Goal: Task Accomplishment & Management: Complete application form

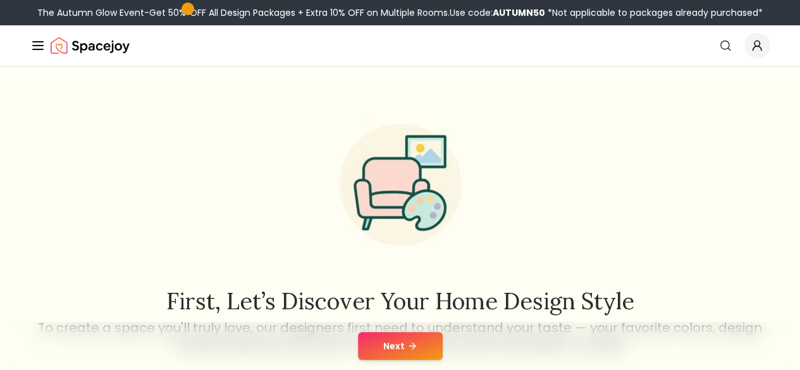
click at [389, 352] on button "Next" at bounding box center [400, 346] width 85 height 28
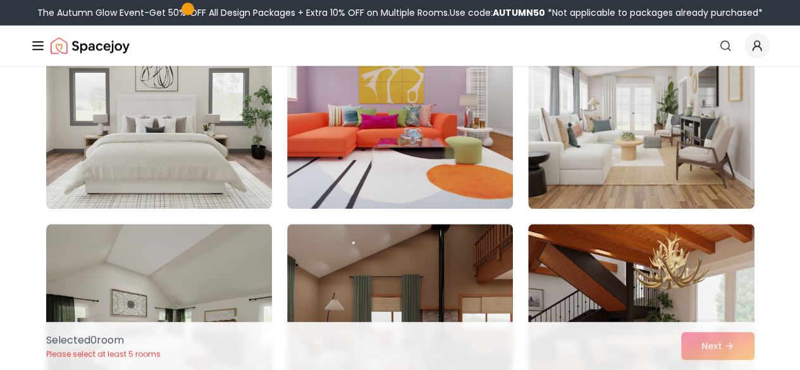
scroll to position [616, 0]
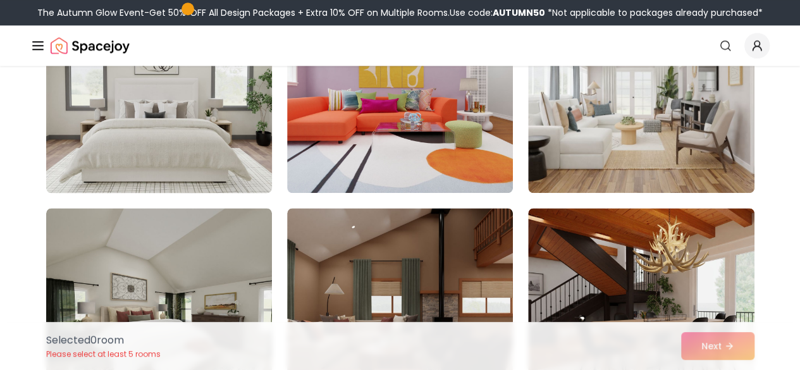
click at [197, 157] on img at bounding box center [158, 91] width 237 height 212
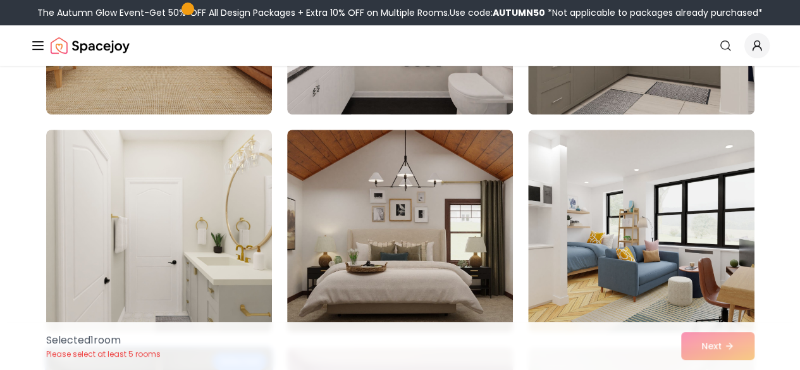
scroll to position [268, 0]
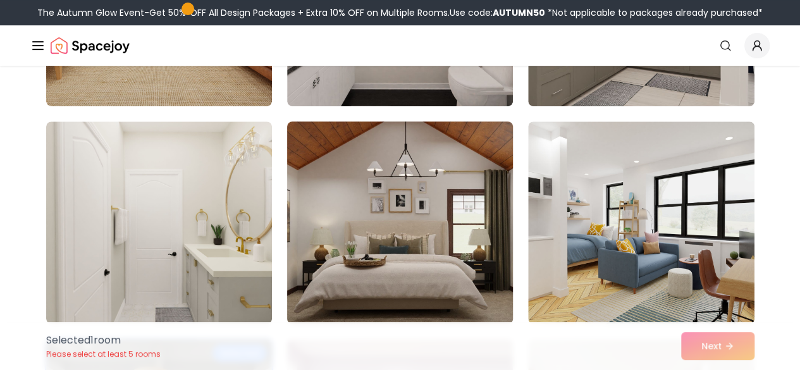
click at [398, 206] on img at bounding box center [399, 222] width 237 height 212
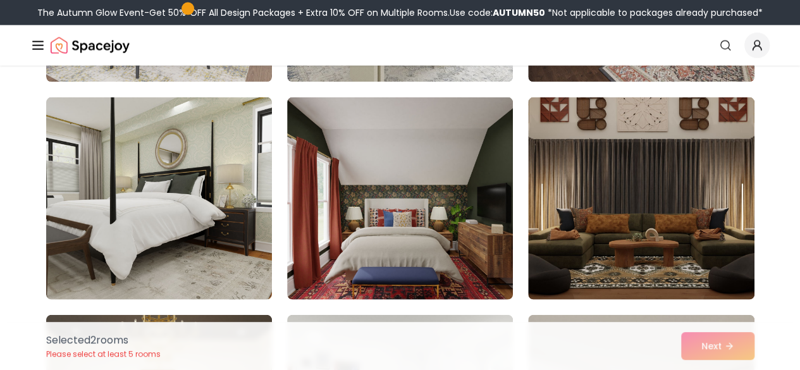
scroll to position [1379, 0]
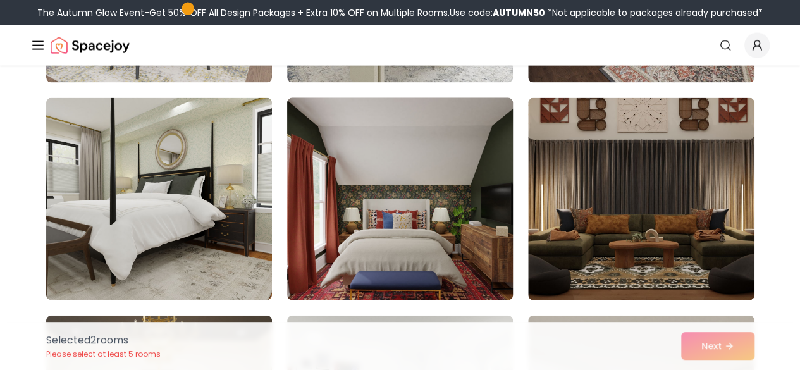
click at [451, 162] on img at bounding box center [399, 199] width 237 height 212
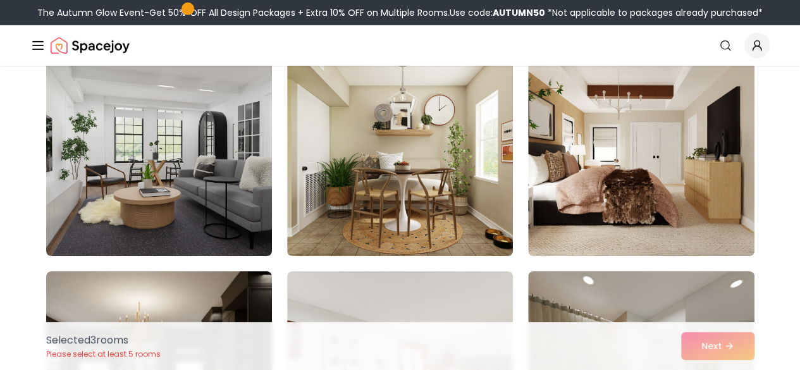
scroll to position [2081, 0]
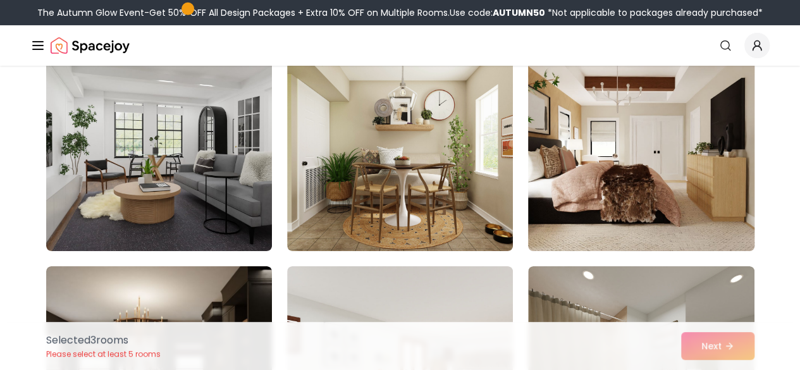
click at [651, 233] on img at bounding box center [640, 150] width 237 height 212
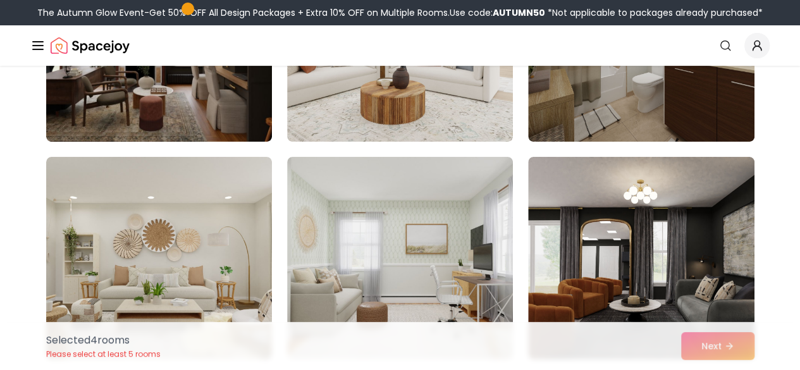
scroll to position [2545, 0]
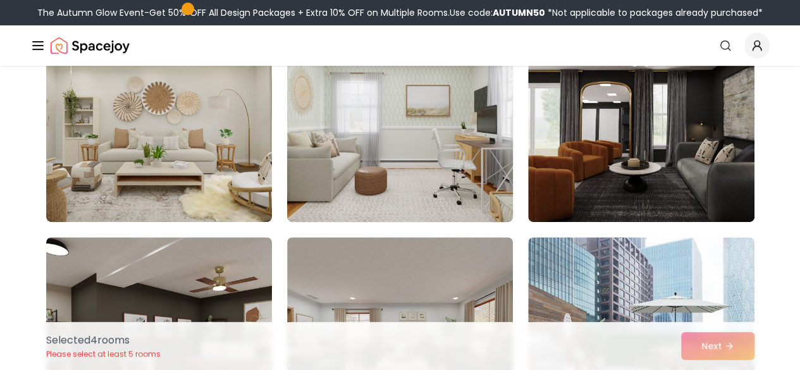
click at [470, 179] on img at bounding box center [399, 121] width 237 height 212
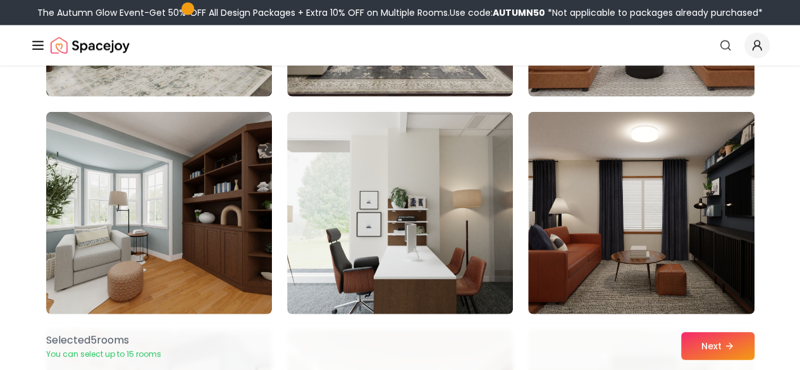
scroll to position [3983, 0]
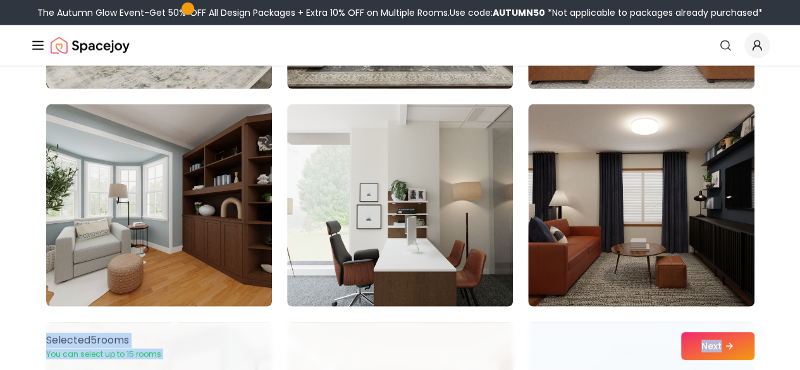
drag, startPoint x: 789, startPoint y: 318, endPoint x: 792, endPoint y: 352, distance: 34.2
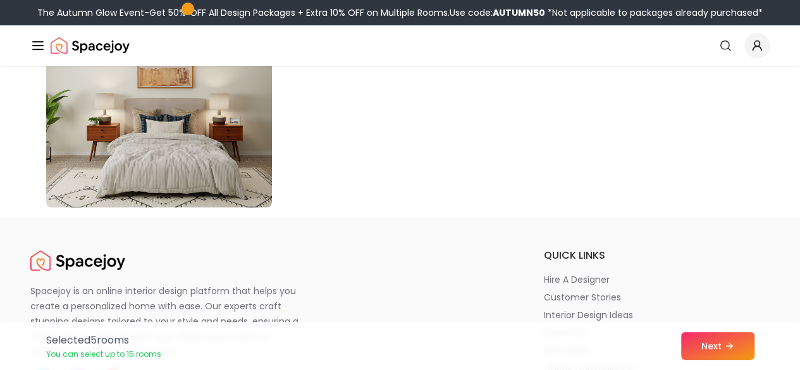
scroll to position [7242, 0]
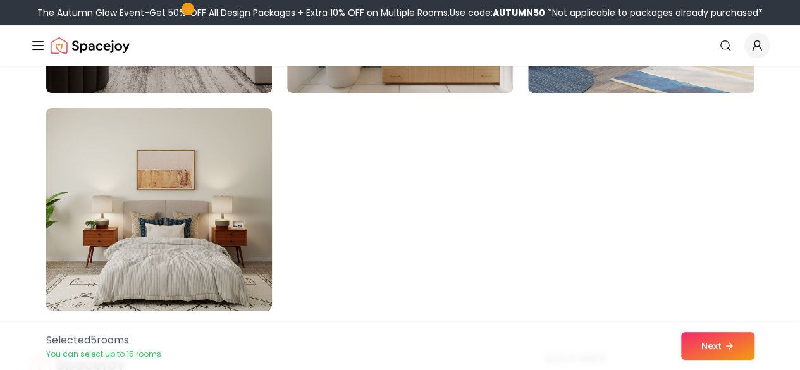
click at [242, 269] on img at bounding box center [158, 209] width 237 height 212
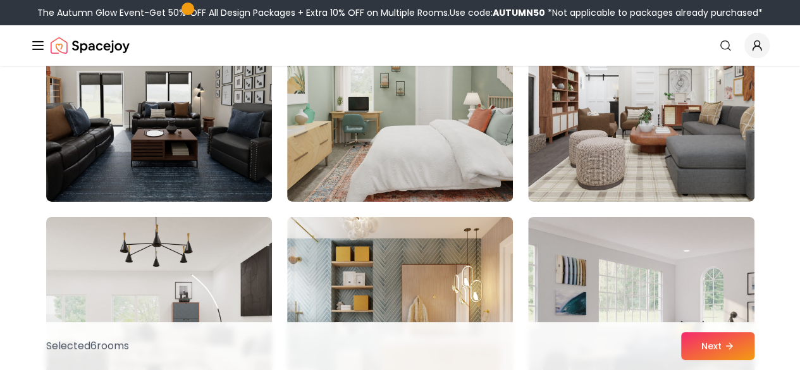
scroll to position [6957, 0]
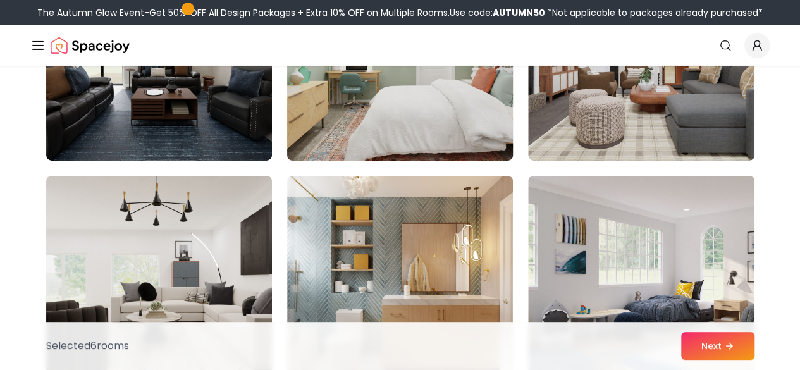
click at [447, 132] on img at bounding box center [399, 59] width 237 height 212
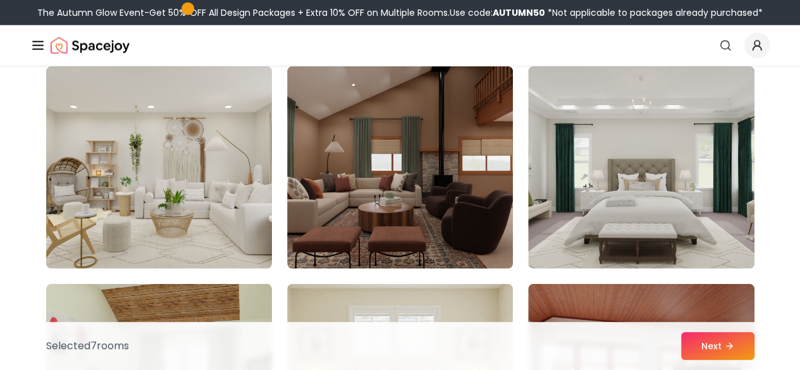
scroll to position [6392, 0]
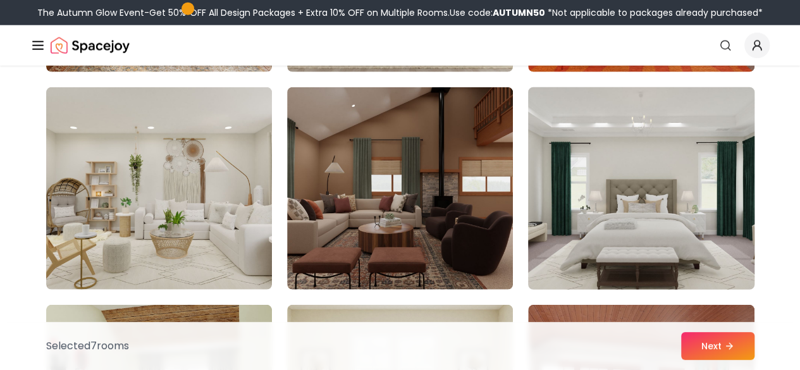
click at [646, 246] on img at bounding box center [640, 188] width 237 height 212
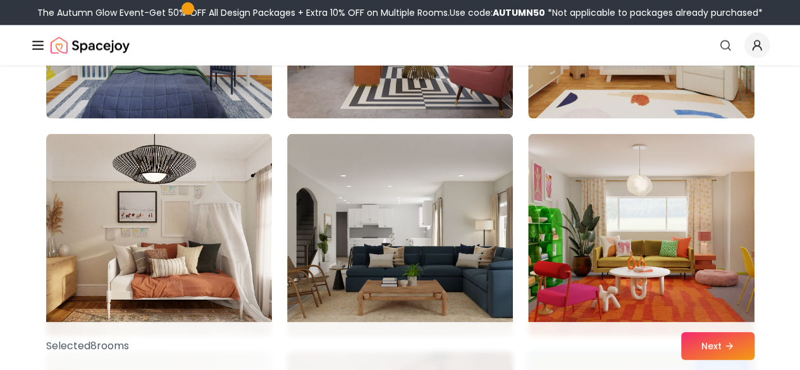
scroll to position [6139, 0]
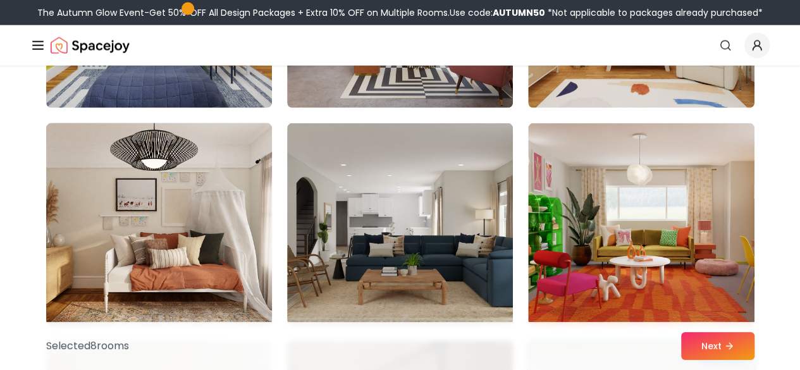
click at [183, 260] on img at bounding box center [158, 224] width 237 height 212
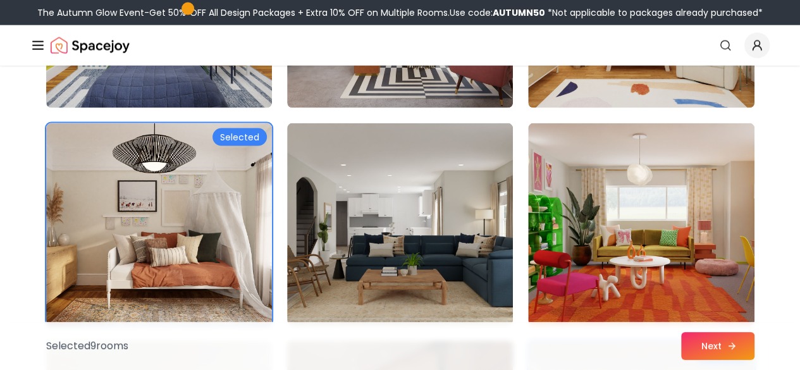
click at [721, 351] on button "Next" at bounding box center [717, 346] width 73 height 28
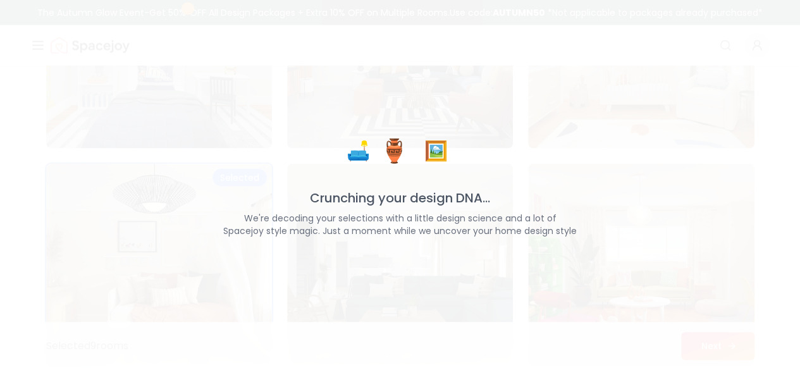
scroll to position [6179, 0]
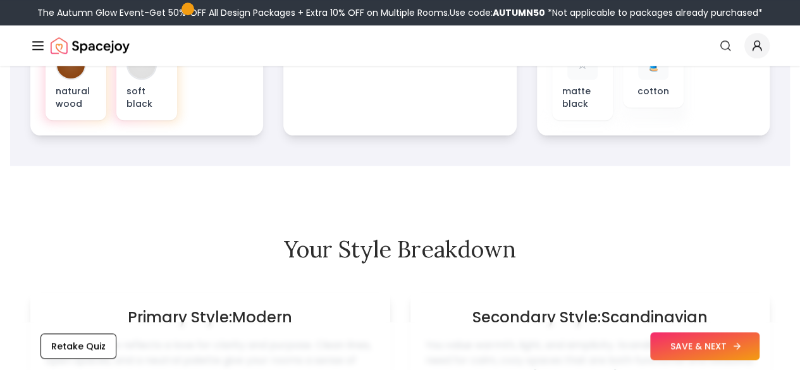
scroll to position [636, 0]
click at [661, 343] on button "SAVE & NEXT" at bounding box center [704, 346] width 109 height 28
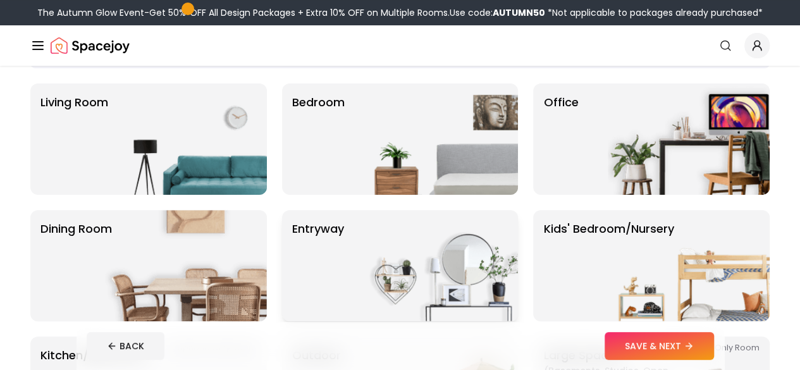
scroll to position [92, 0]
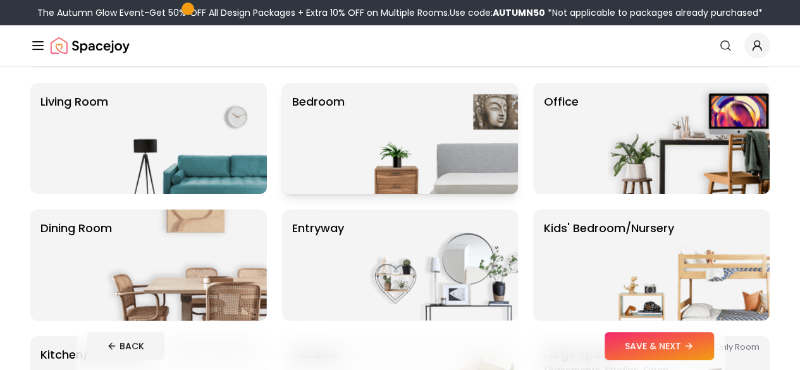
click at [390, 145] on img at bounding box center [437, 138] width 162 height 111
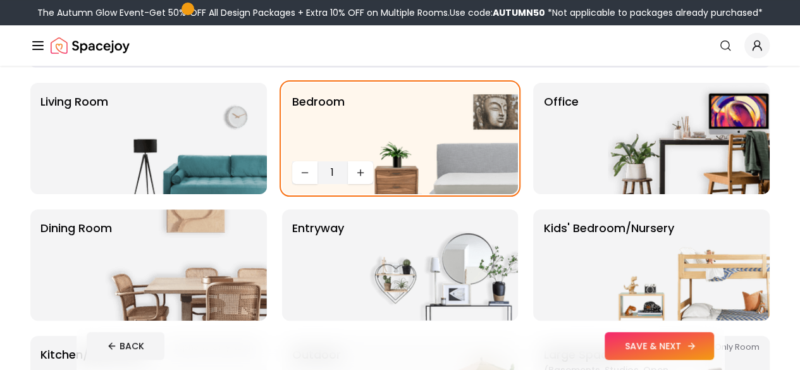
click at [692, 352] on button "SAVE & NEXT" at bounding box center [658, 346] width 109 height 28
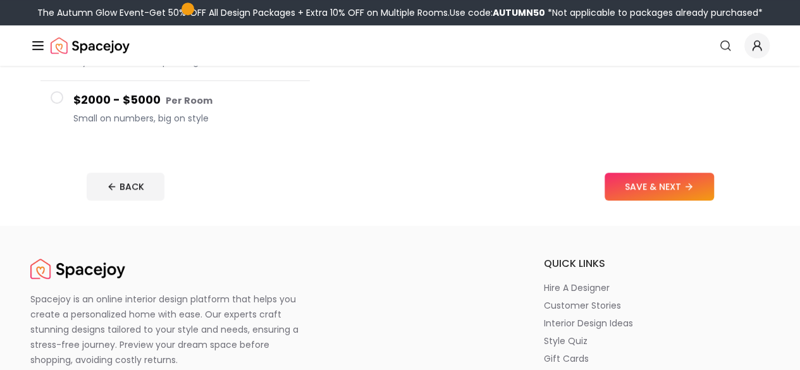
scroll to position [363, 0]
